Goal: Book appointment/travel/reservation

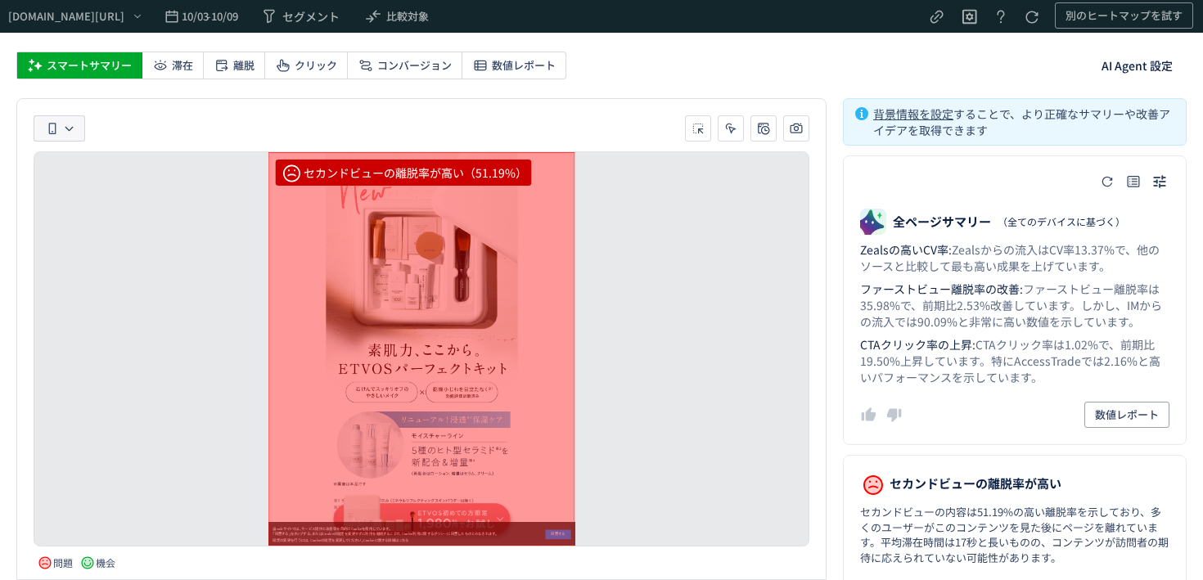
click at [66, 131] on icon "heatmap-toolbar-container" at bounding box center [69, 129] width 11 height 11
click at [170, 94] on li "PC" at bounding box center [158, 98] width 113 height 29
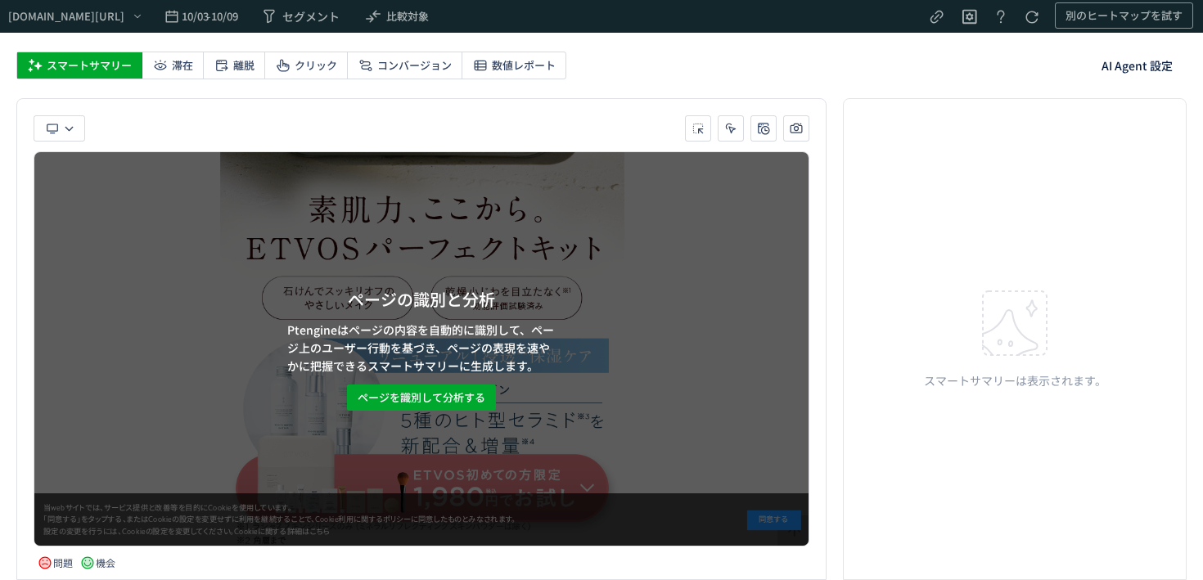
scroll to position [673, 0]
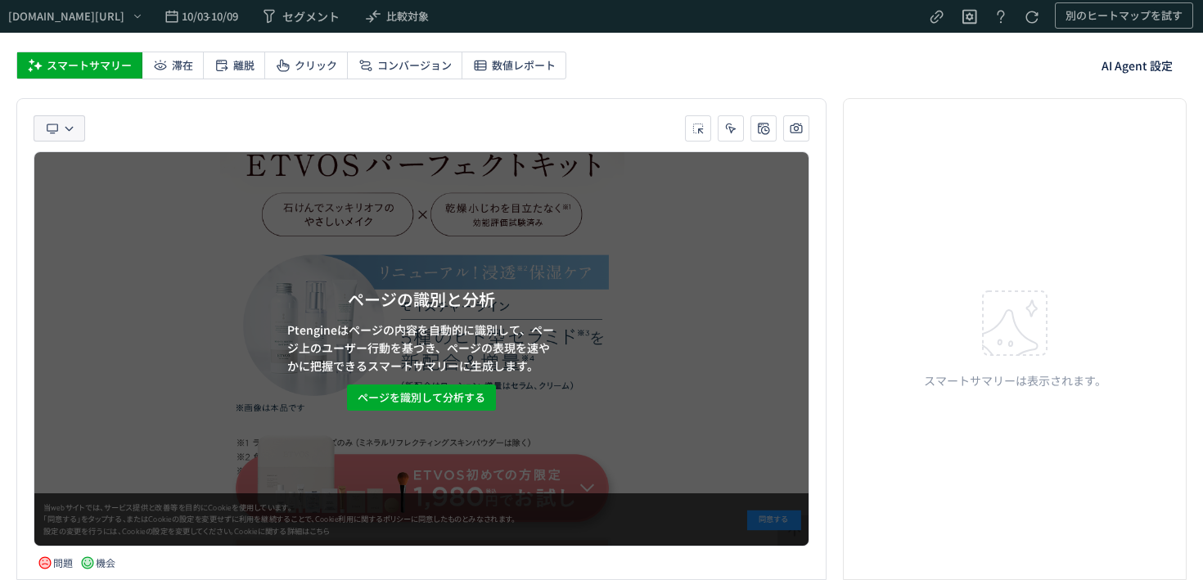
click at [68, 126] on icon "heatmap-toolbar-container" at bounding box center [69, 129] width 11 height 11
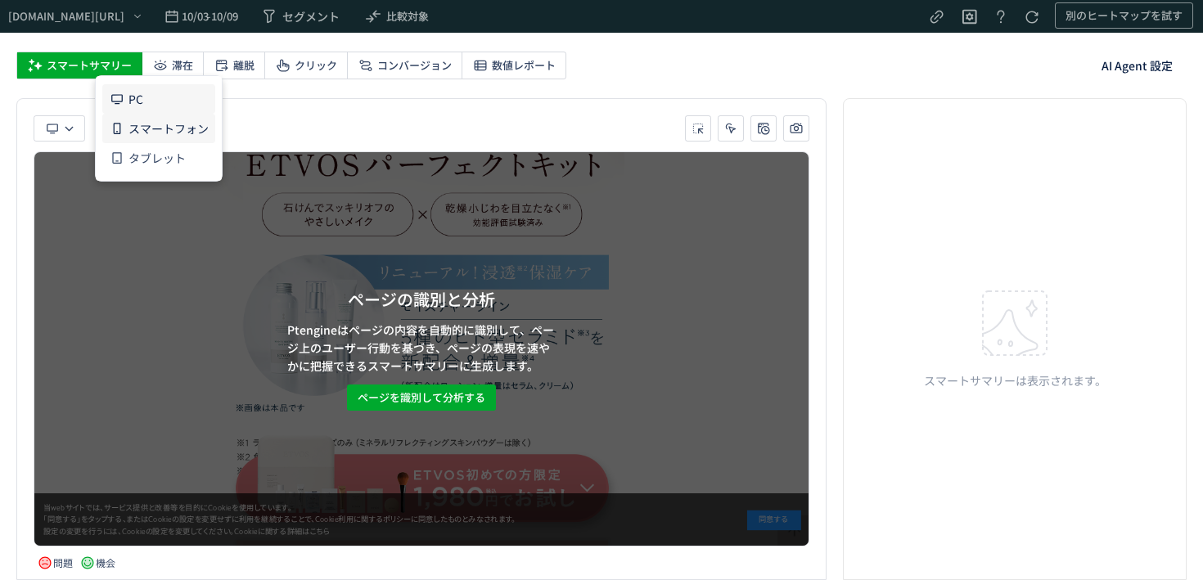
click at [147, 125] on span "スマートフォン" at bounding box center [168, 128] width 80 height 29
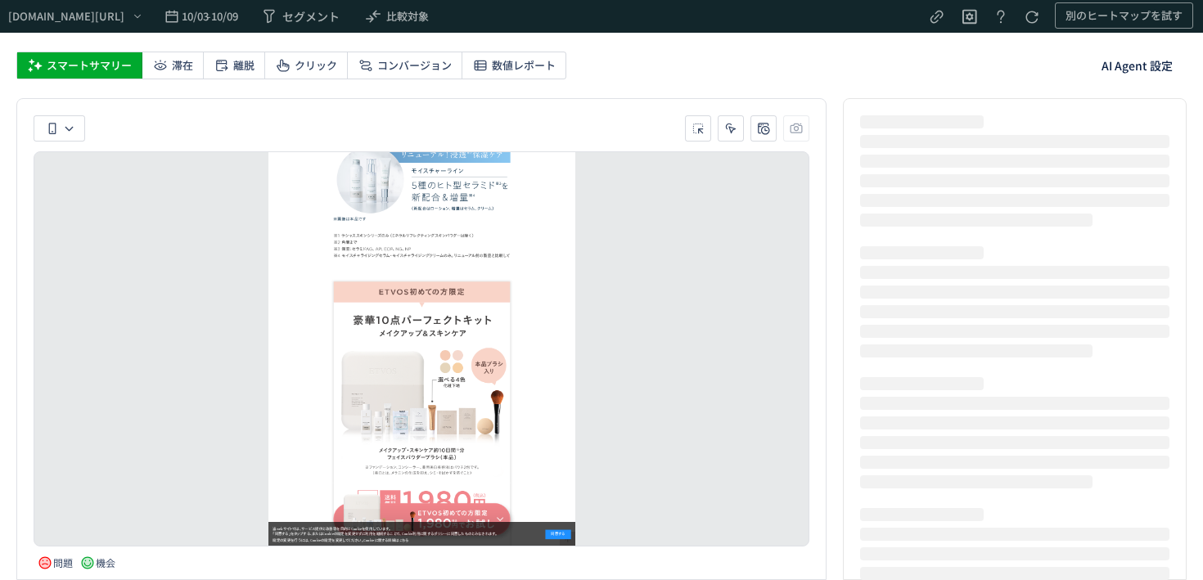
scroll to position [283, 0]
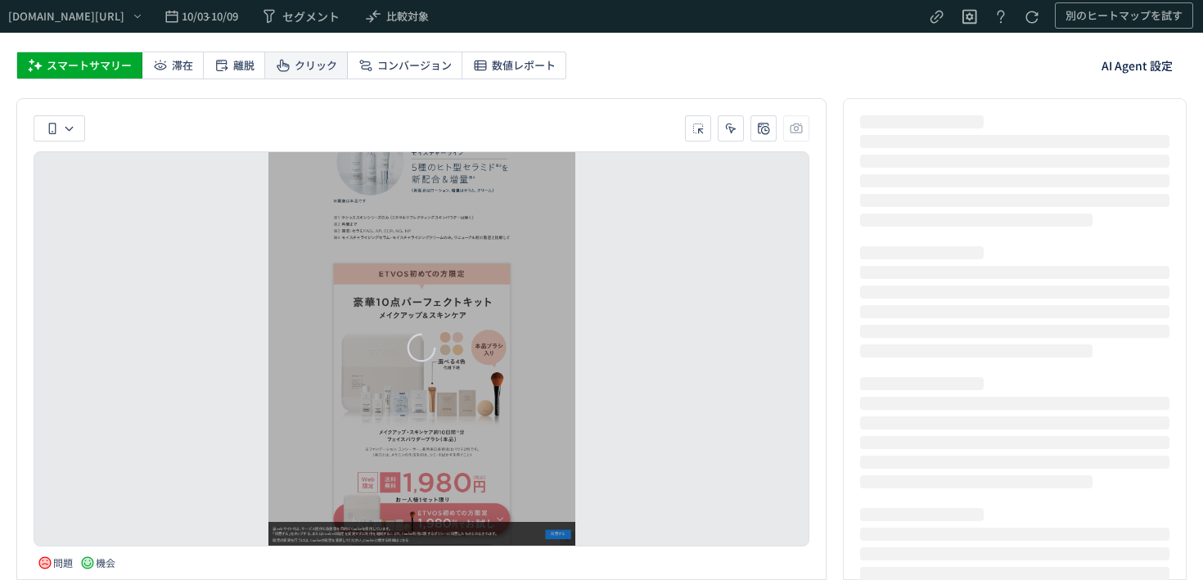
click at [285, 76] on div "クリック" at bounding box center [306, 65] width 83 height 26
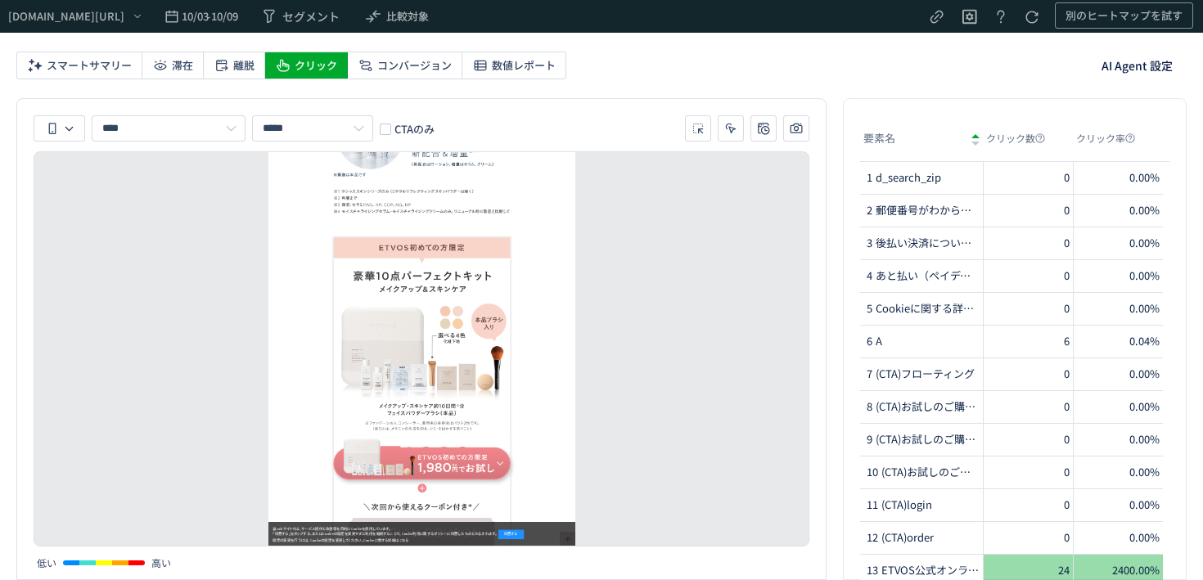
scroll to position [992, 0]
click at [236, 12] on span "10/09" at bounding box center [223, 16] width 25 height 33
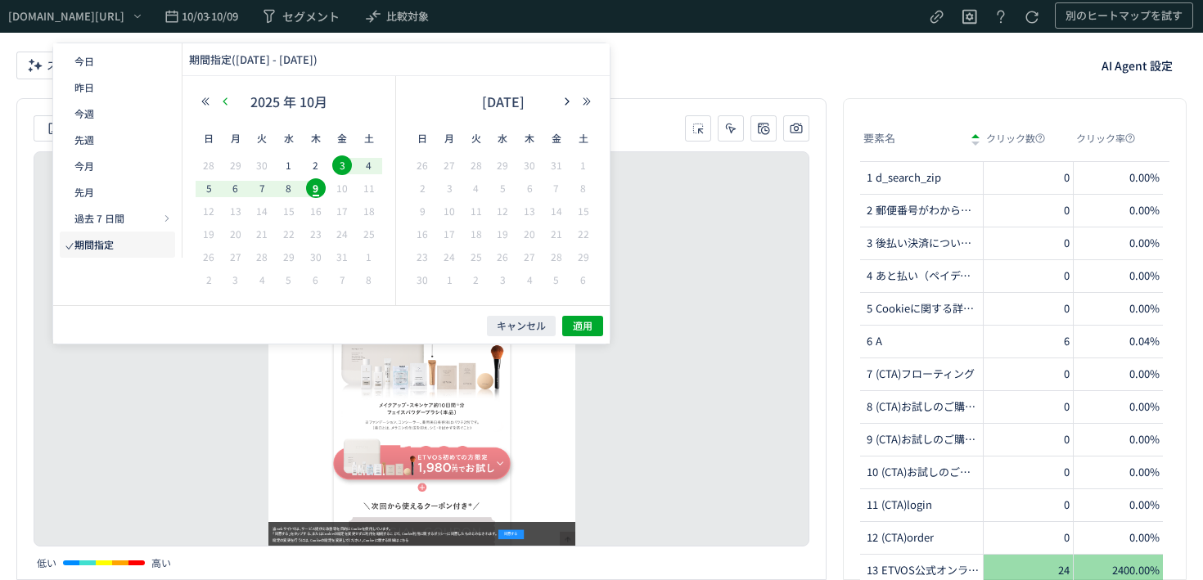
click at [225, 102] on icon "button" at bounding box center [225, 102] width 10 height 10
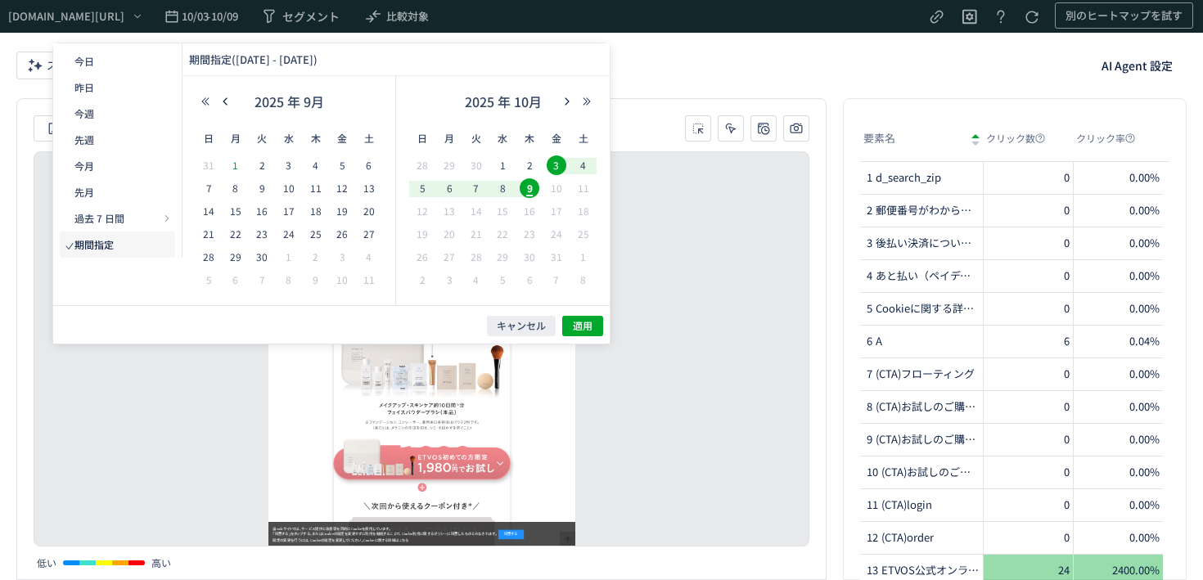
click at [243, 160] on span "1" at bounding box center [236, 165] width 20 height 20
click at [530, 182] on span "9" at bounding box center [530, 188] width 20 height 20
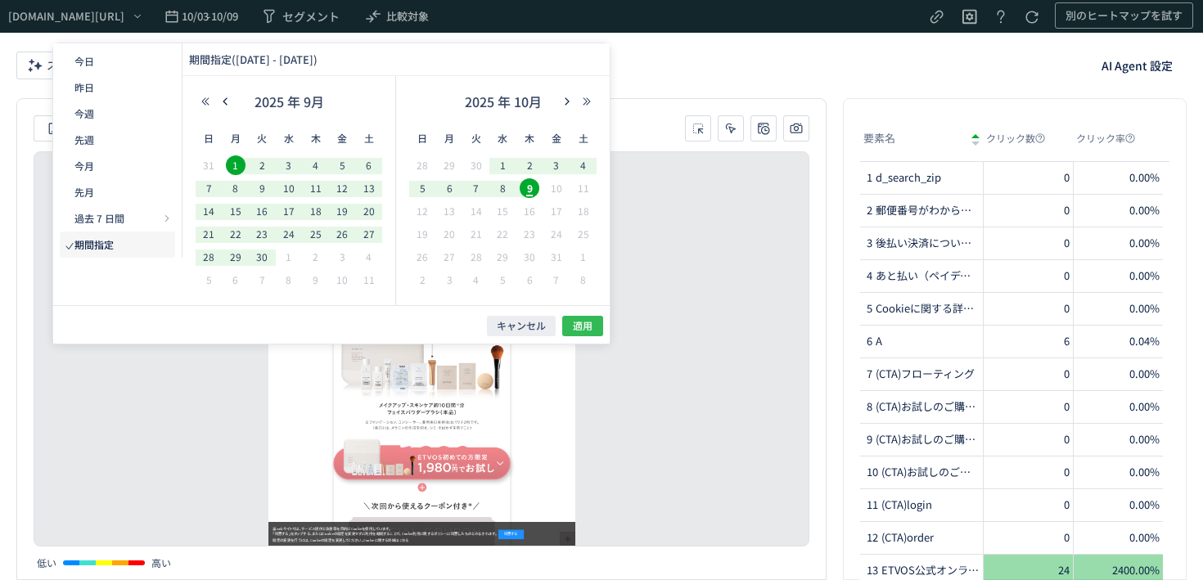
click at [582, 328] on span "適用" at bounding box center [583, 326] width 20 height 14
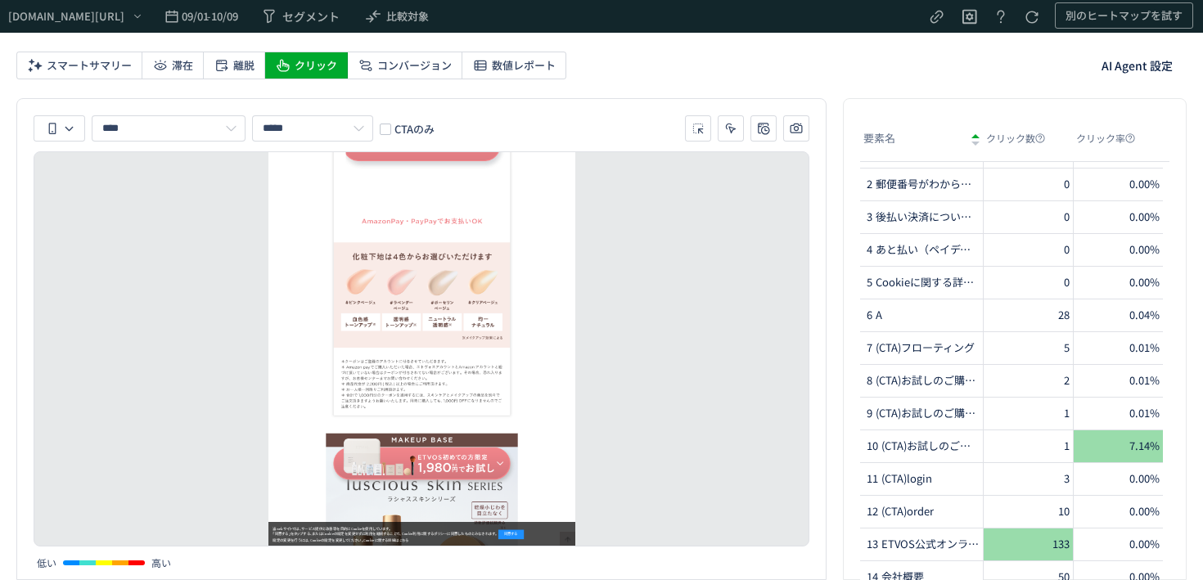
scroll to position [13668, 0]
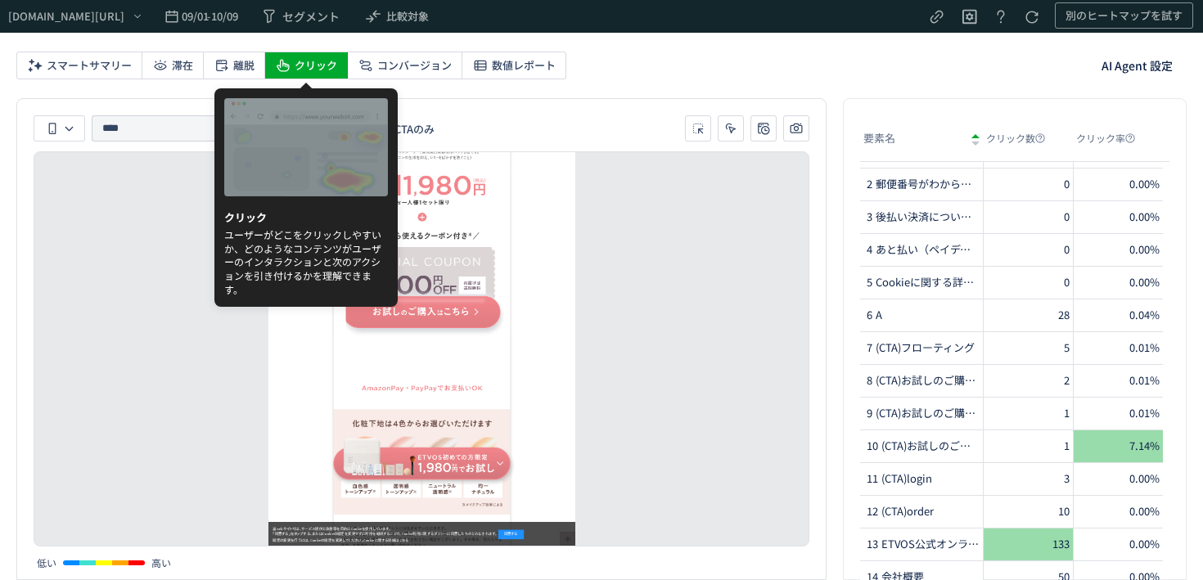
click at [133, 120] on input "****" at bounding box center [169, 128] width 154 height 26
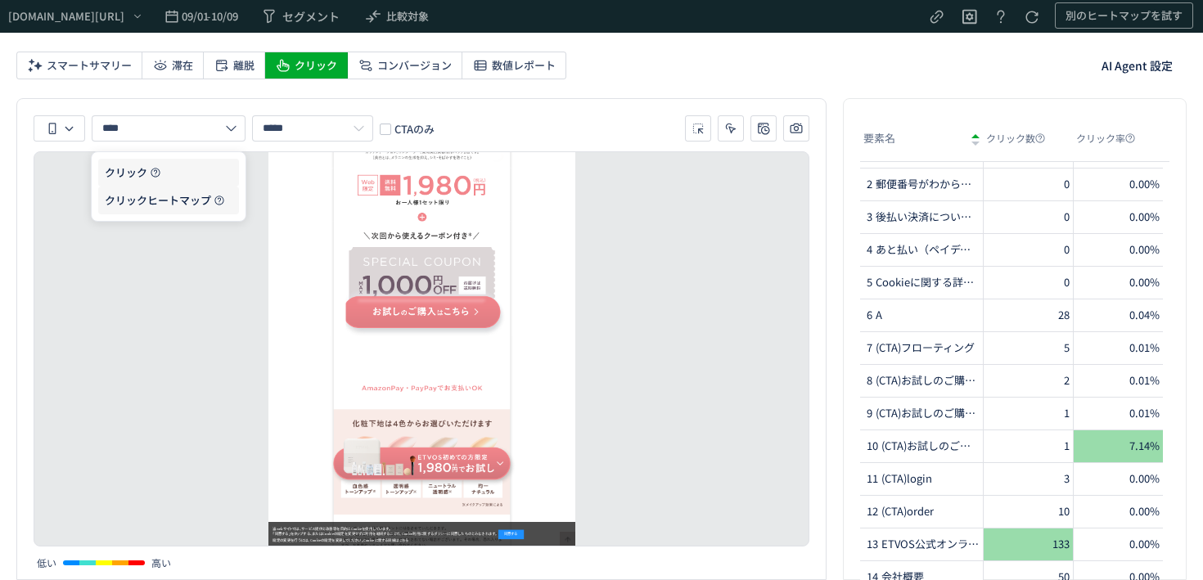
click at [130, 195] on span "クリックヒートマップ" at bounding box center [158, 201] width 106 height 28
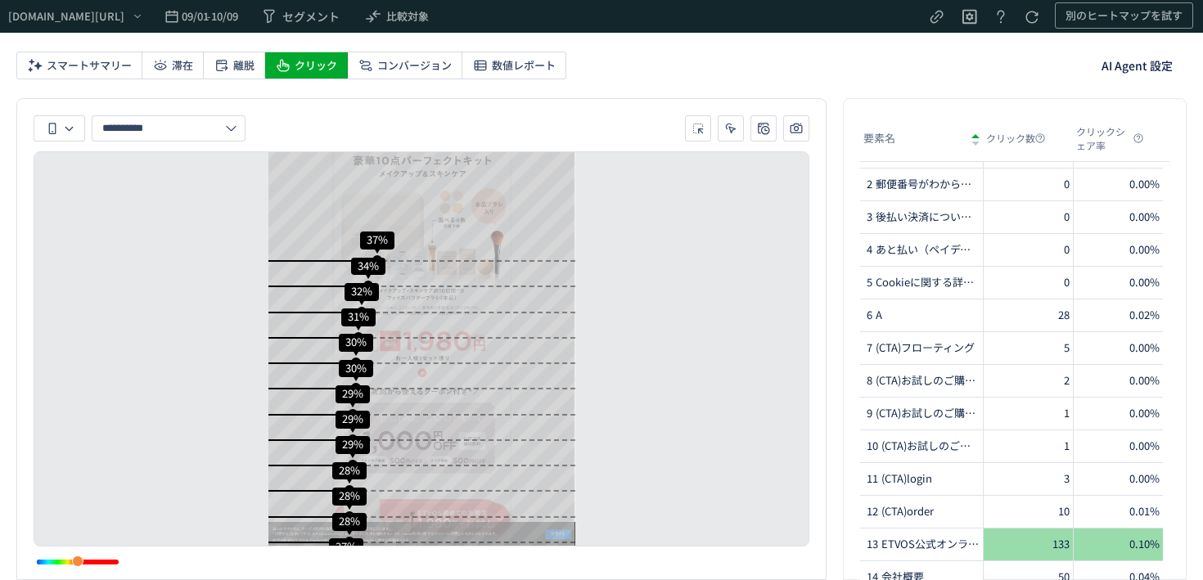
scroll to position [0, 0]
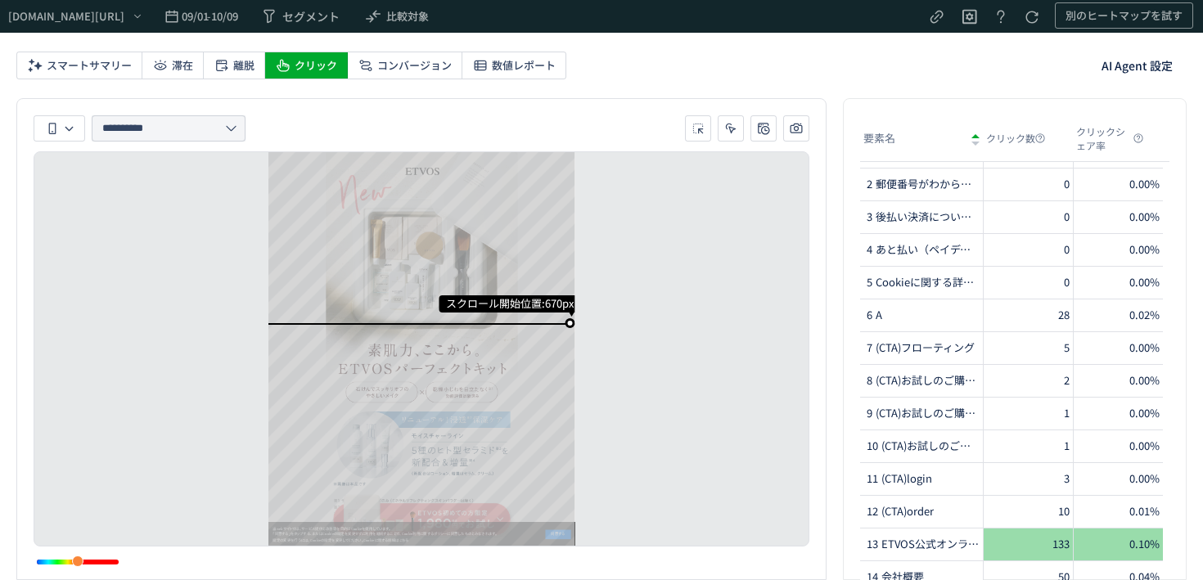
click at [154, 136] on input "**********" at bounding box center [169, 128] width 154 height 26
click at [145, 178] on span "クリック" at bounding box center [126, 173] width 43 height 28
type input "****"
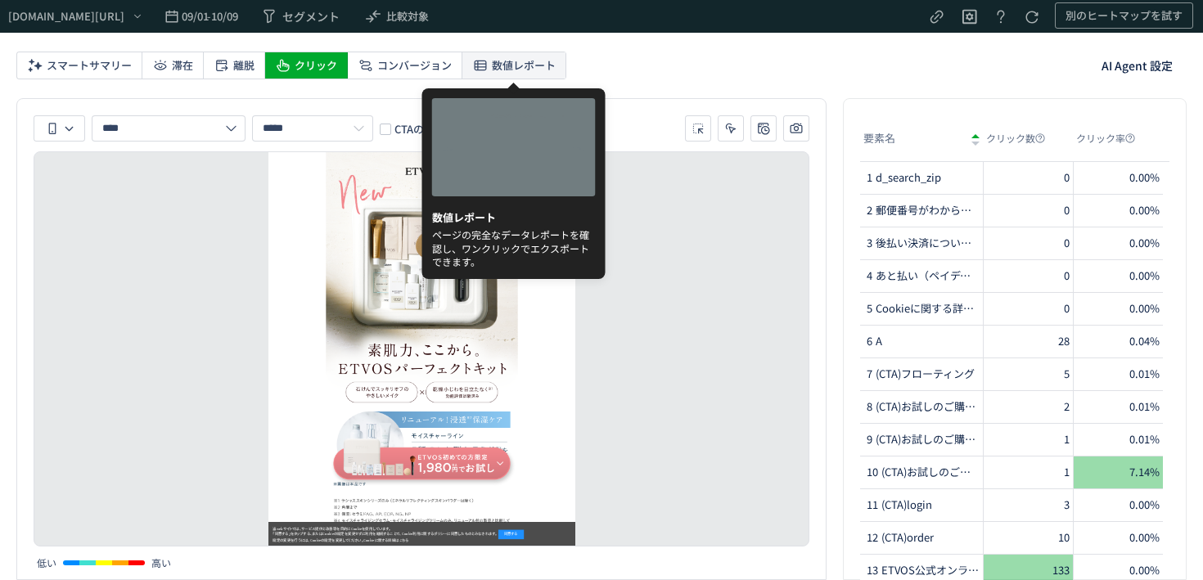
click at [494, 77] on span "数値レポート" at bounding box center [524, 65] width 64 height 26
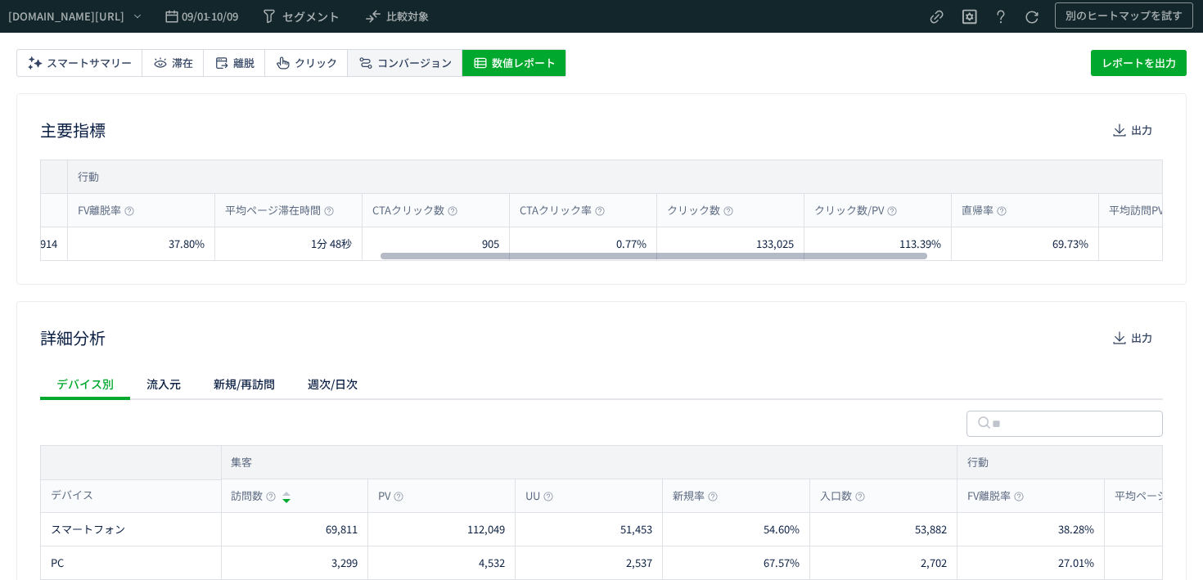
scroll to position [0, 700]
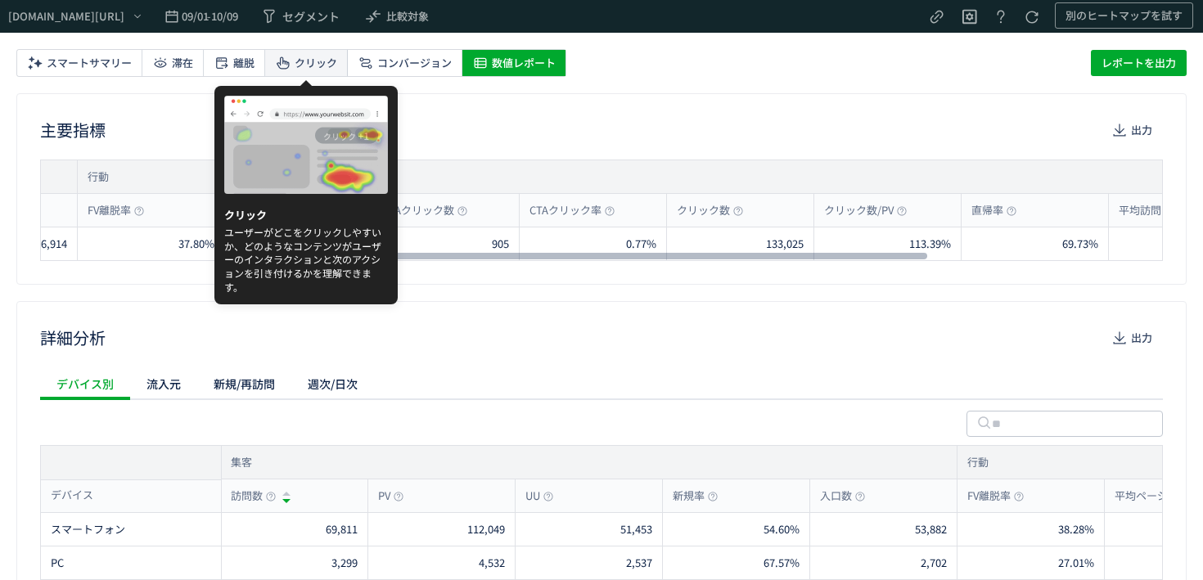
click at [313, 62] on span "クリック" at bounding box center [316, 63] width 43 height 26
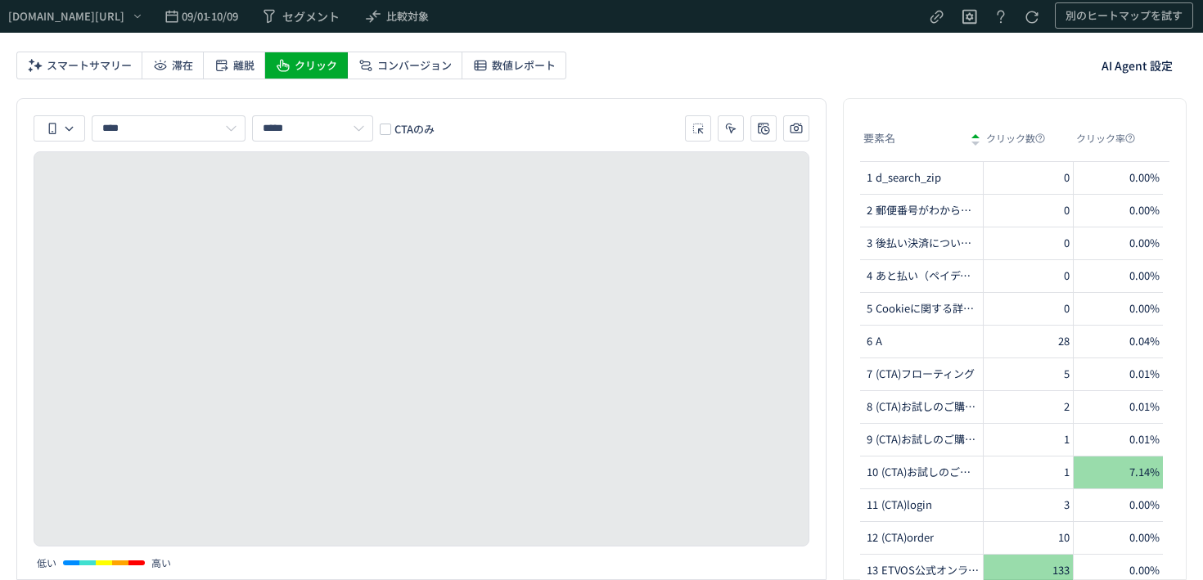
click at [392, 128] on span "CTAのみ" at bounding box center [412, 129] width 43 height 16
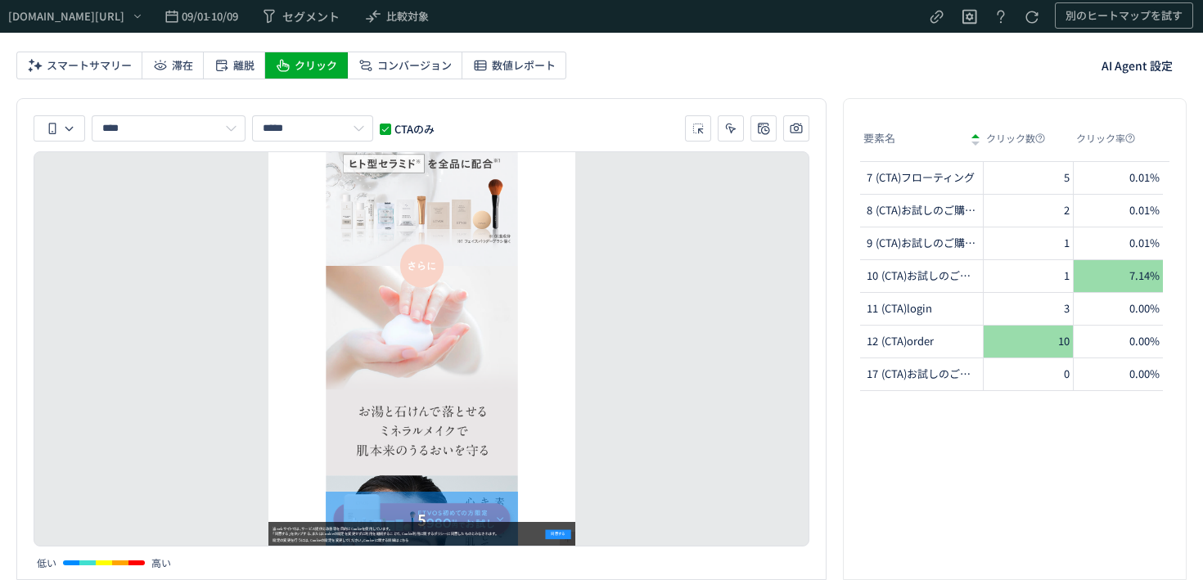
scroll to position [10749, 0]
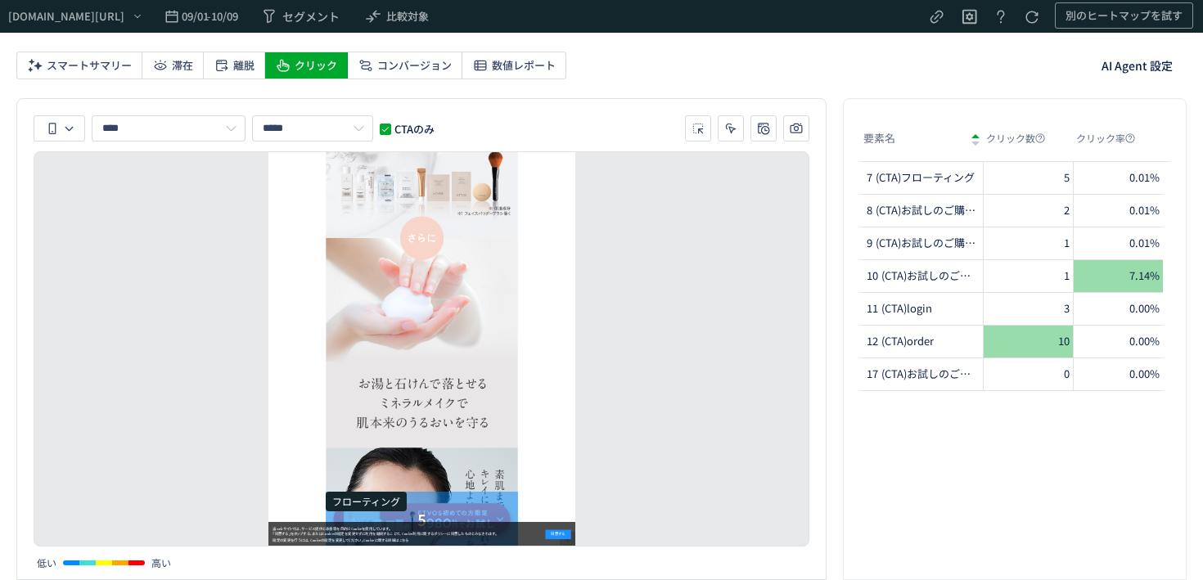
click at [391, 508] on p "フローティング" at bounding box center [366, 502] width 81 height 20
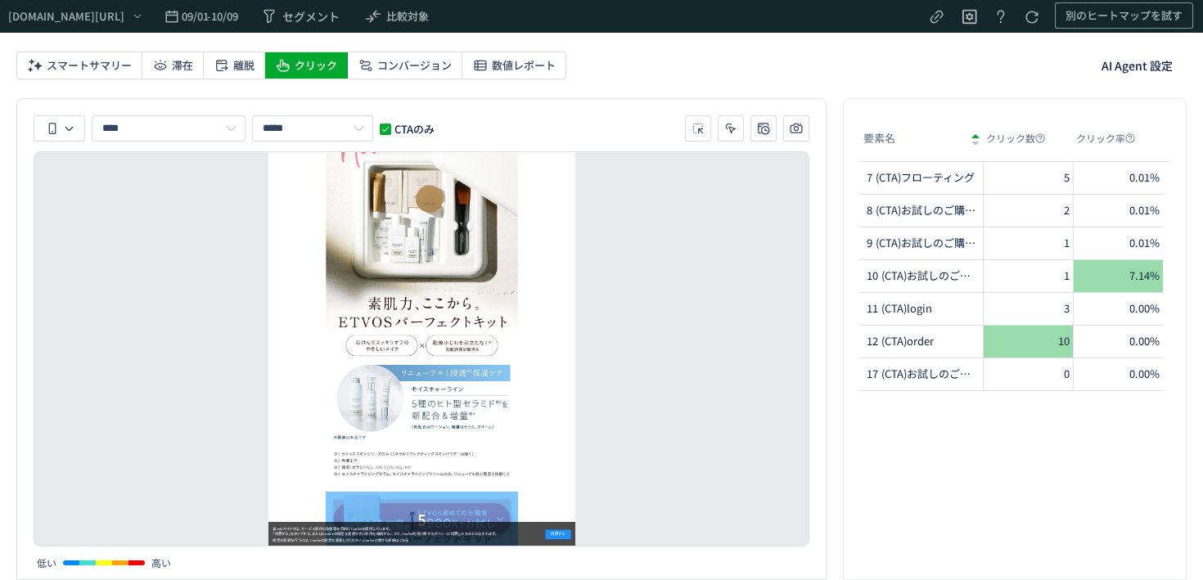
scroll to position [160, 0]
